Goal: Information Seeking & Learning: Learn about a topic

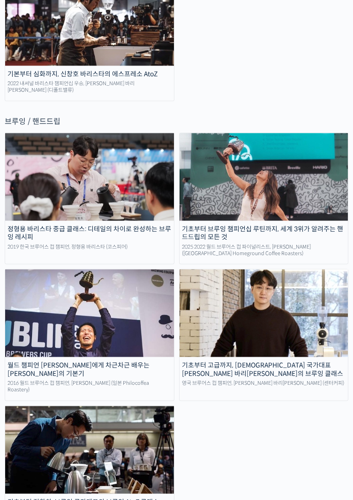
scroll to position [2146, 0]
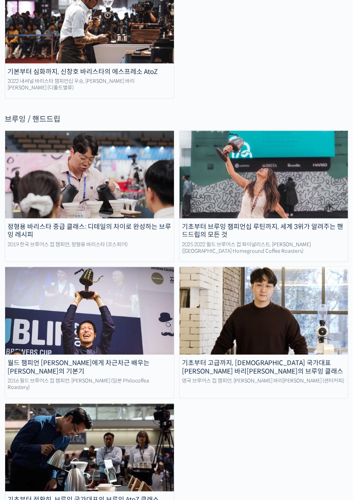
click at [115, 288] on img at bounding box center [89, 311] width 169 height 88
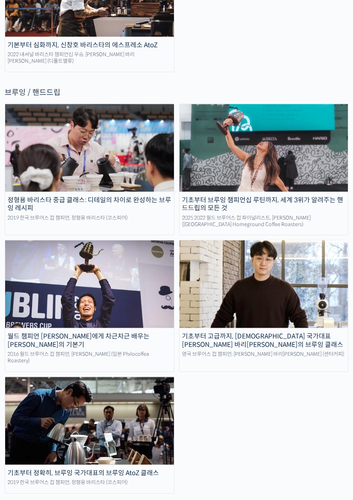
scroll to position [2176, 0]
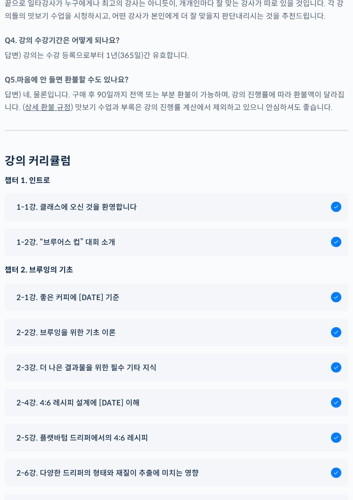
scroll to position [4227, 0]
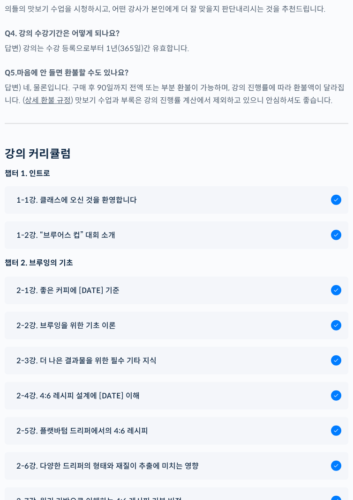
click at [108, 425] on span "2-5강. 플랫바텀 드리퍼에서의 4:6 레시피" at bounding box center [82, 431] width 132 height 13
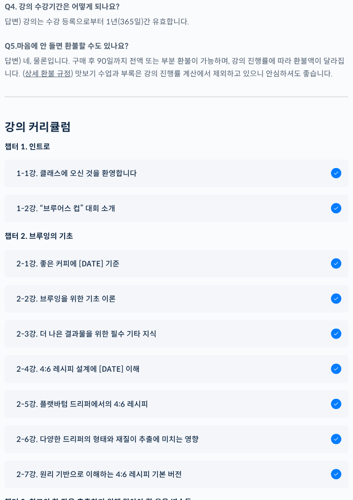
scroll to position [4257, 0]
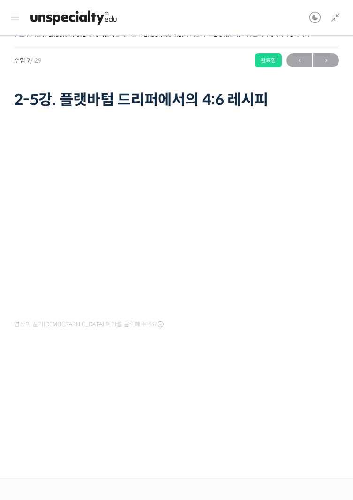
scroll to position [322, 0]
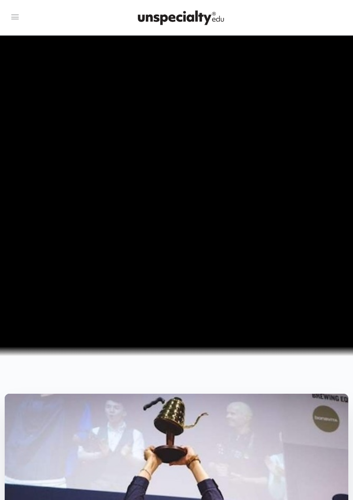
scroll to position [4257, 0]
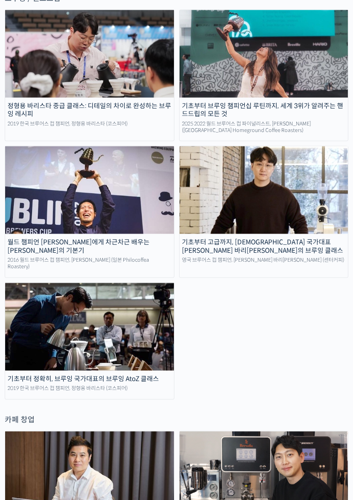
scroll to position [2263, 0]
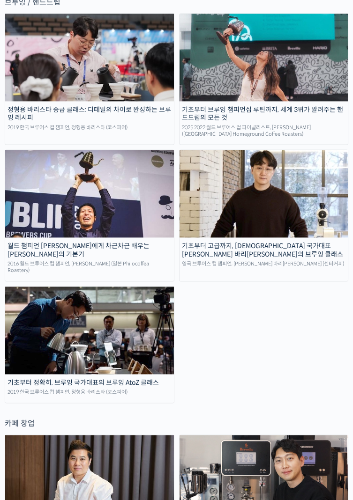
click at [119, 180] on img at bounding box center [89, 194] width 169 height 88
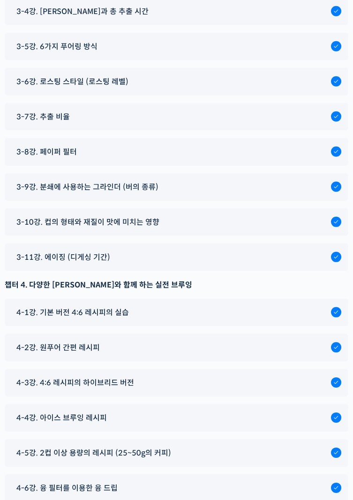
scroll to position [4890, 0]
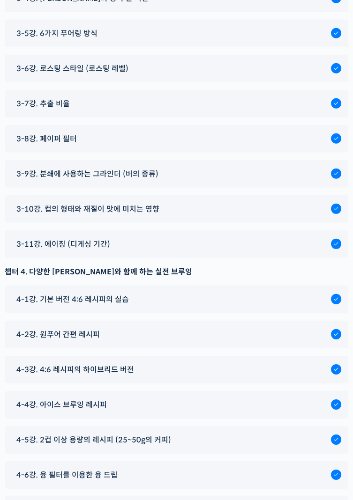
click at [90, 363] on span "4-3강. 4:6 레시피의 하이브리드 버전" at bounding box center [75, 369] width 118 height 13
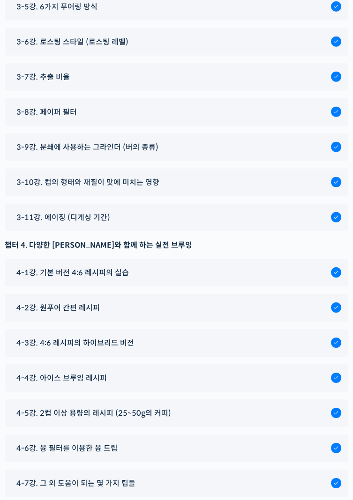
scroll to position [4920, 0]
